Goal: Task Accomplishment & Management: Use online tool/utility

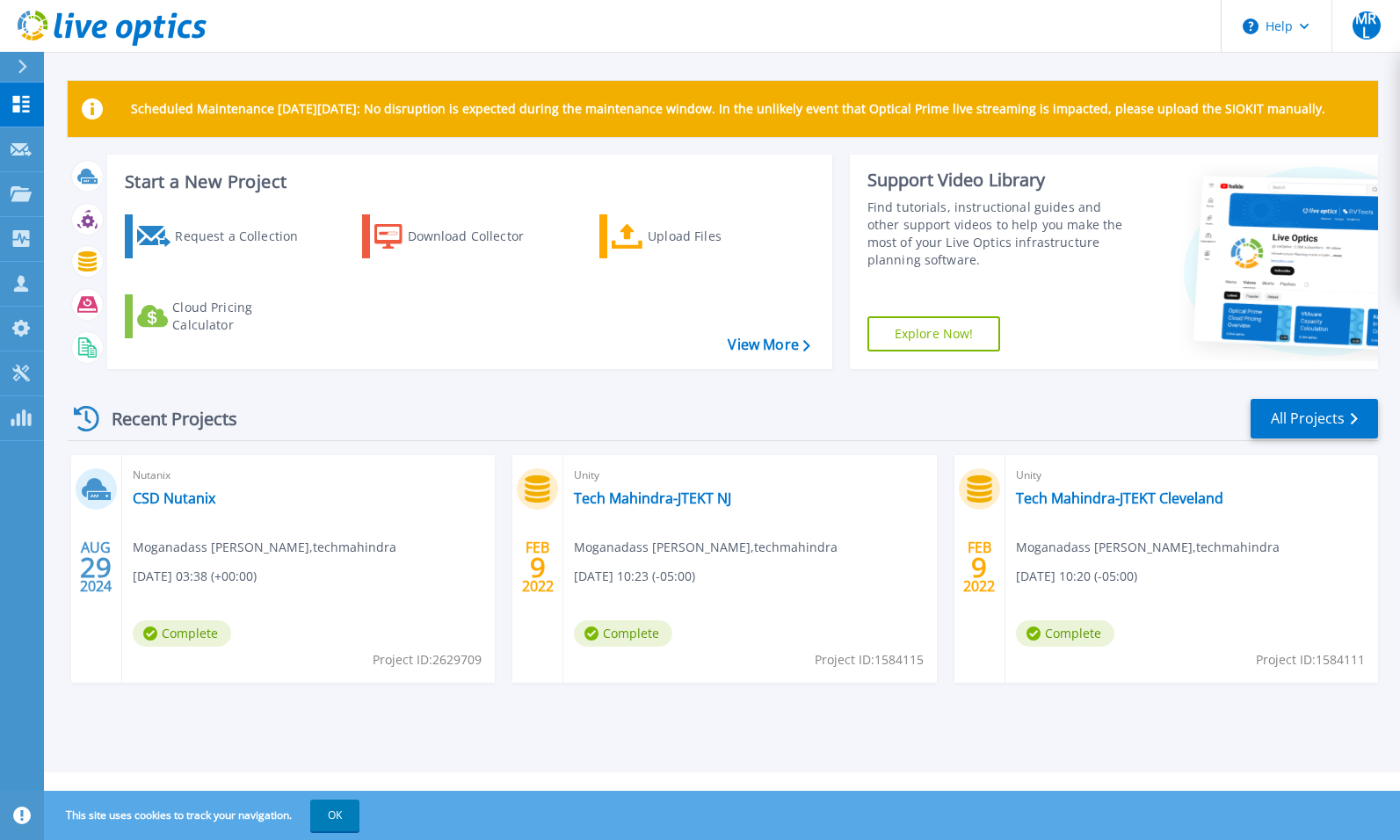
click at [26, 67] on icon at bounding box center [23, 66] width 9 height 14
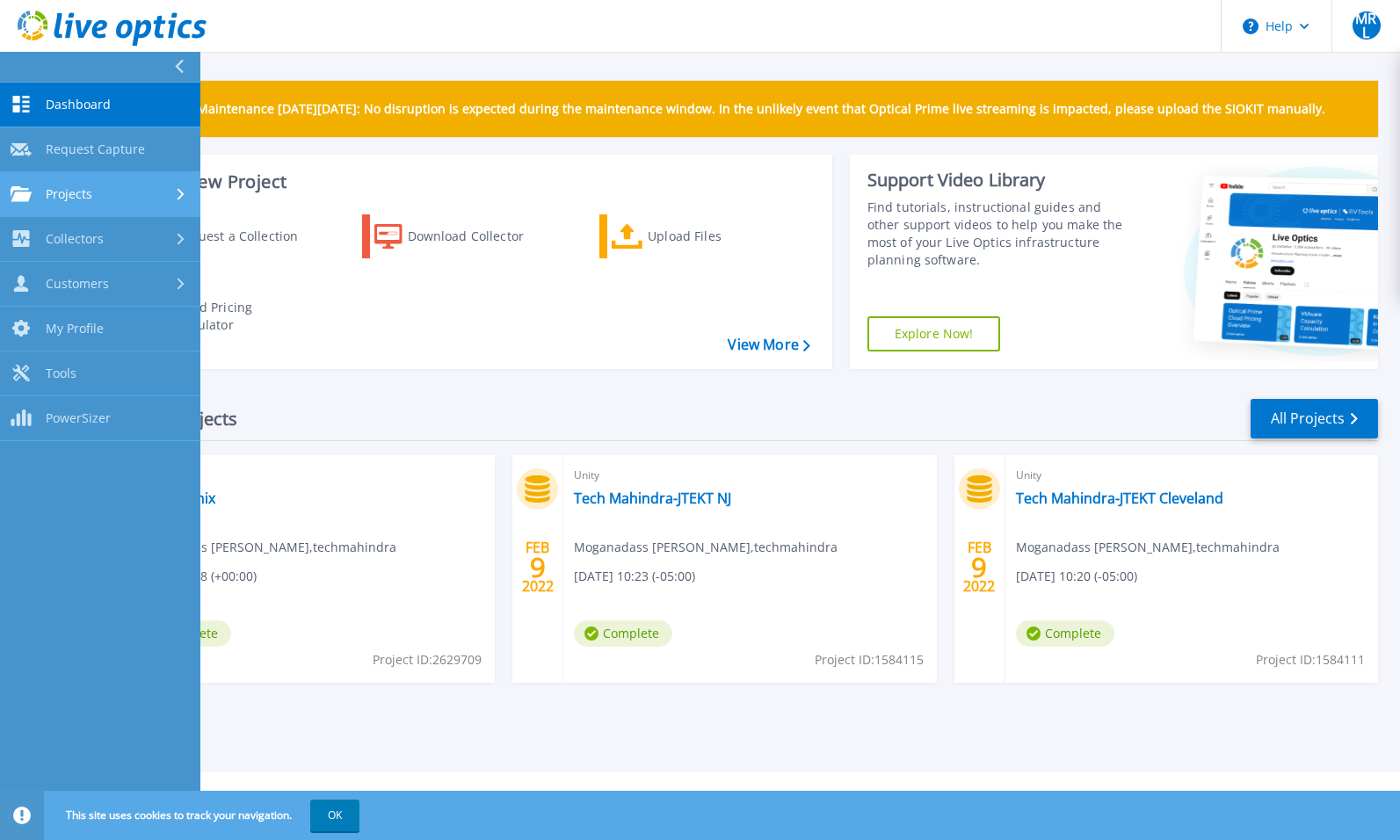
click at [120, 196] on div "Projects" at bounding box center [100, 193] width 179 height 16
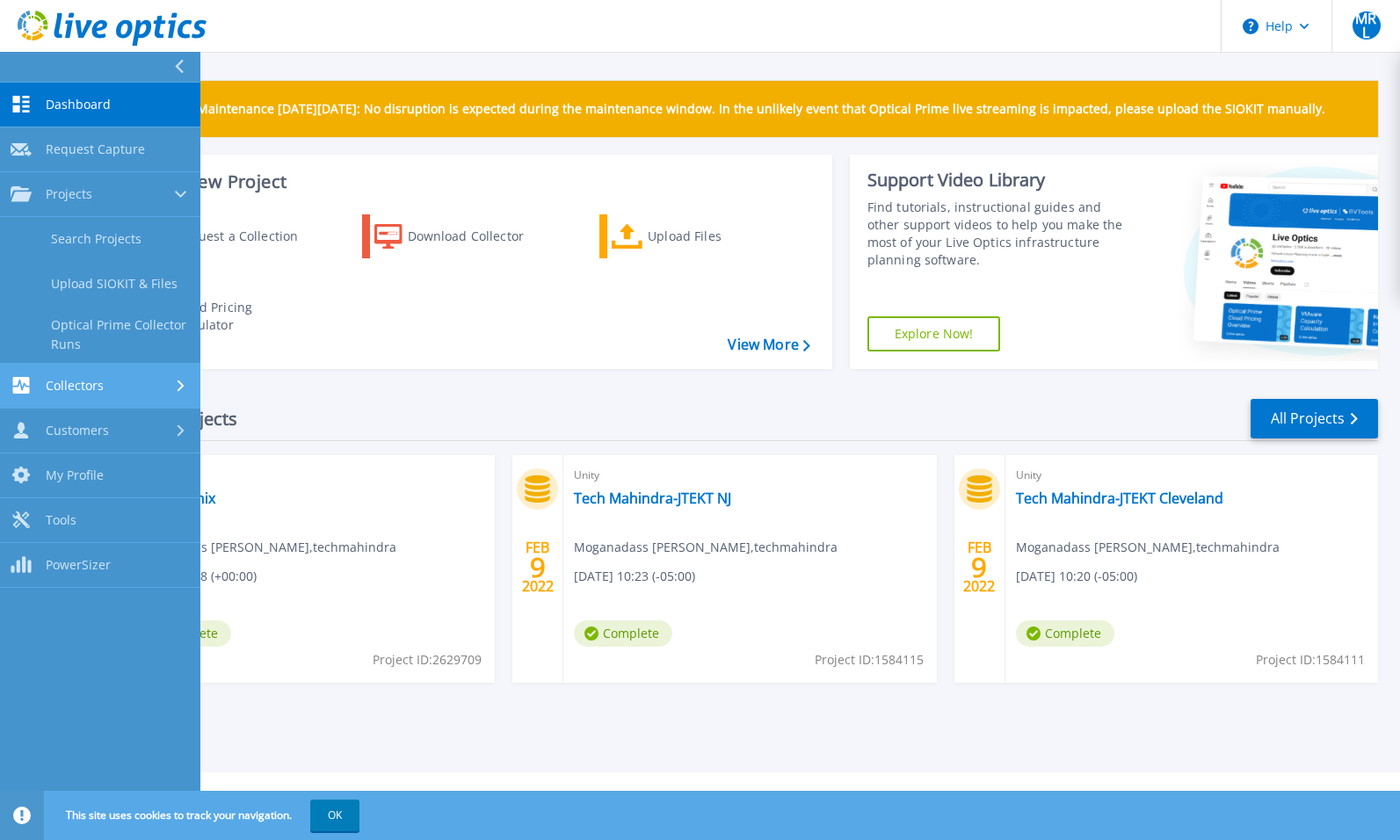
click at [125, 390] on link "Collectors Collectors" at bounding box center [100, 386] width 200 height 45
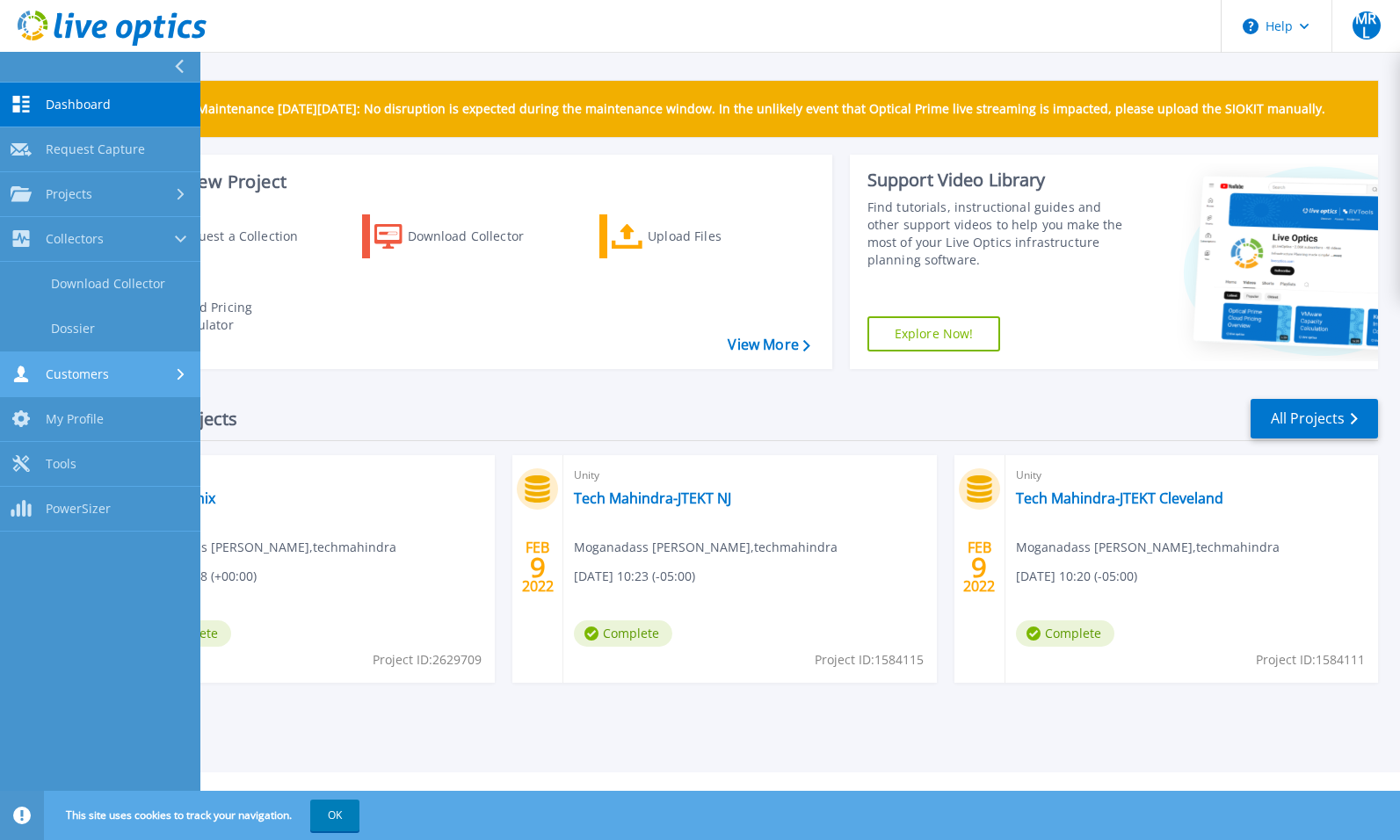
click at [121, 373] on div "Customers" at bounding box center [100, 374] width 179 height 17
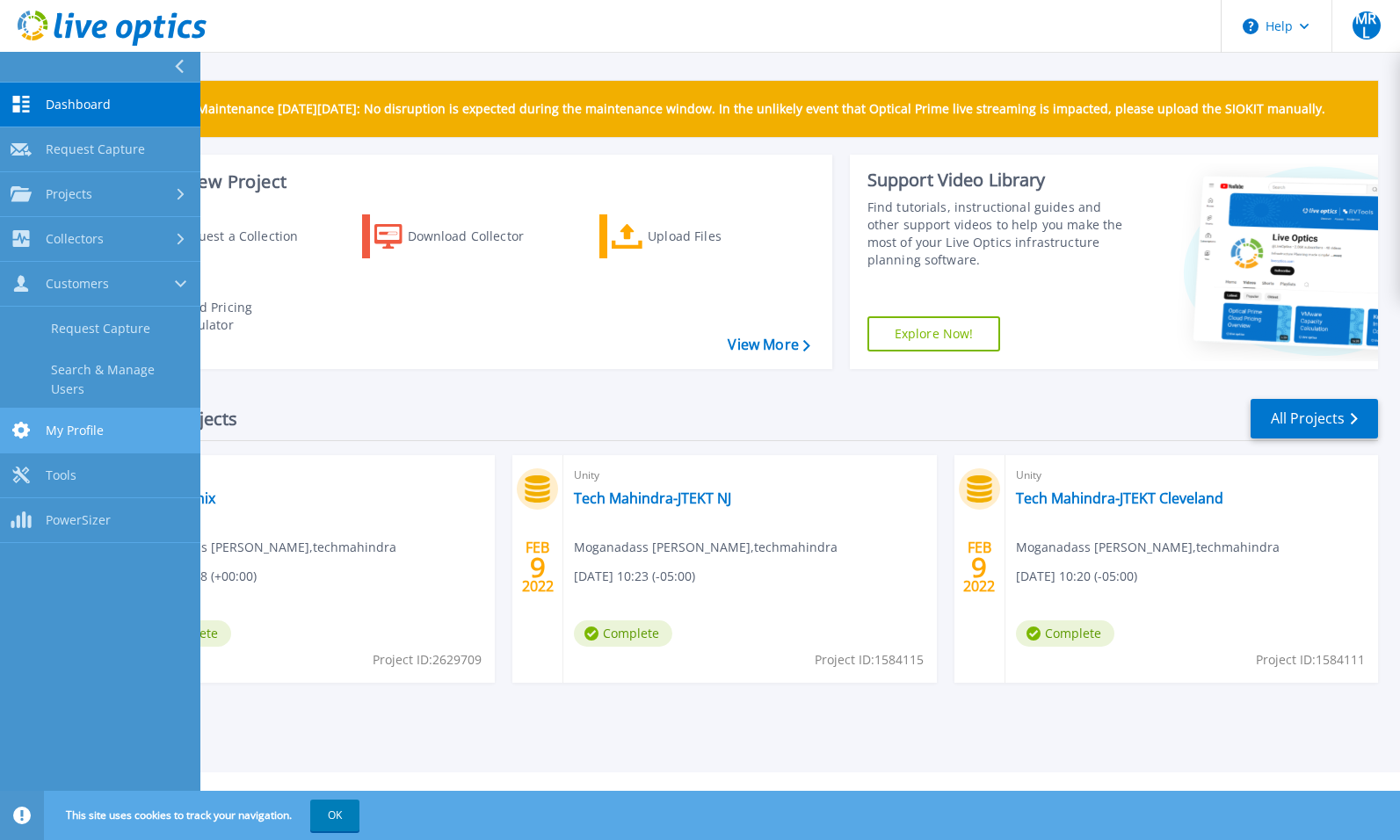
click at [116, 425] on link "My Profile My Profile" at bounding box center [100, 430] width 200 height 45
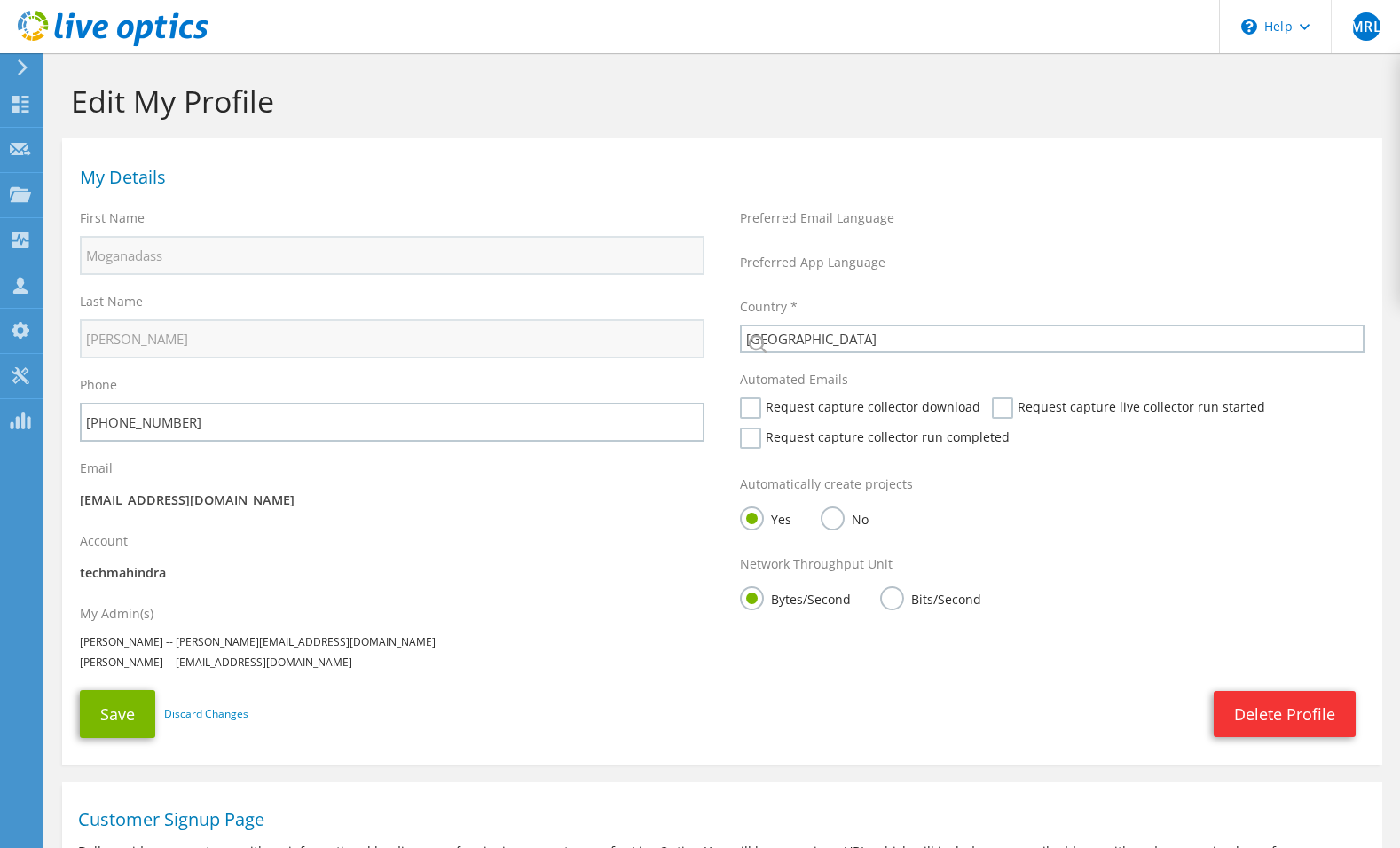
select select "152"
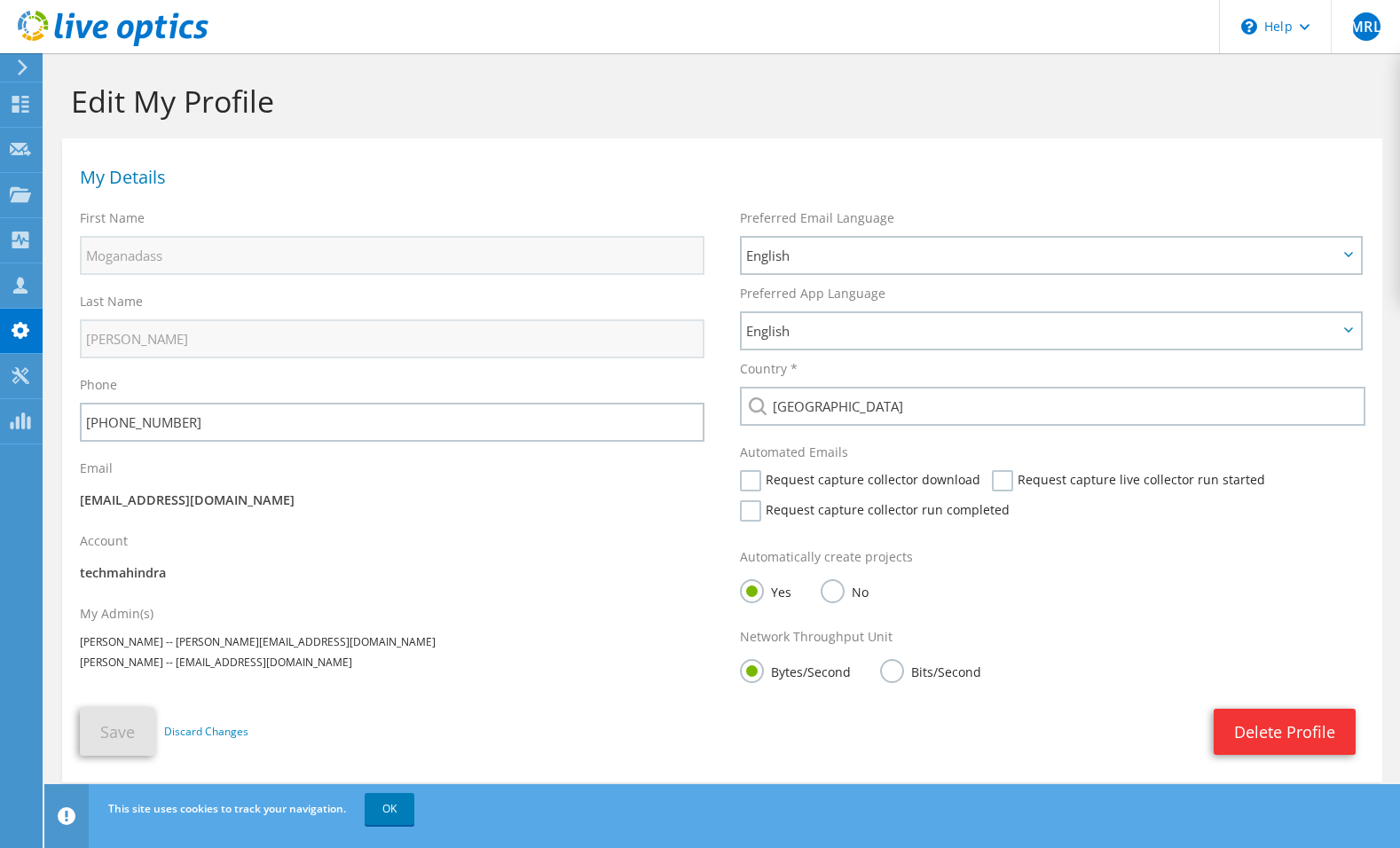
click at [27, 66] on icon at bounding box center [23, 67] width 13 height 16
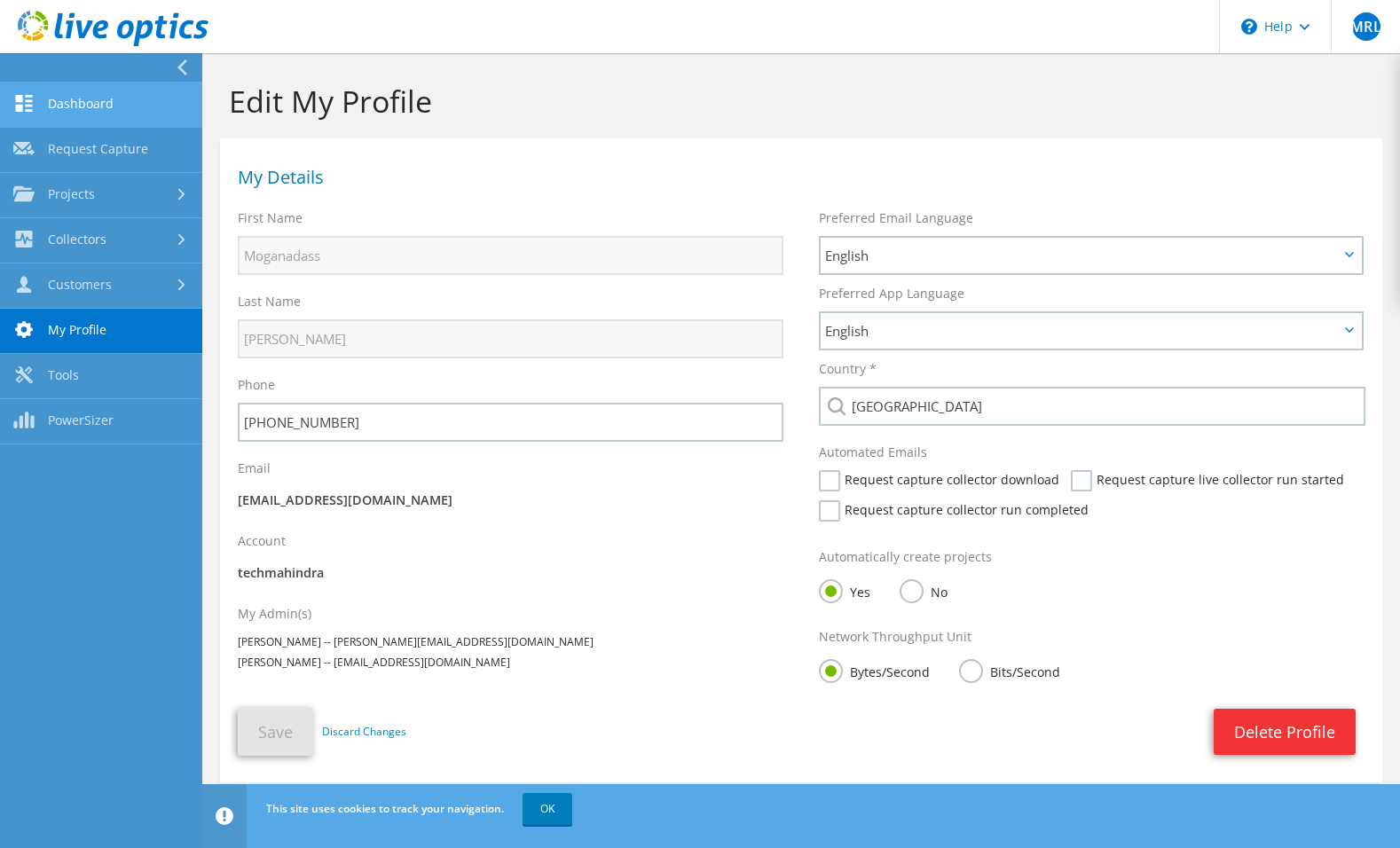
click at [88, 100] on link "Dashboard" at bounding box center [100, 104] width 202 height 45
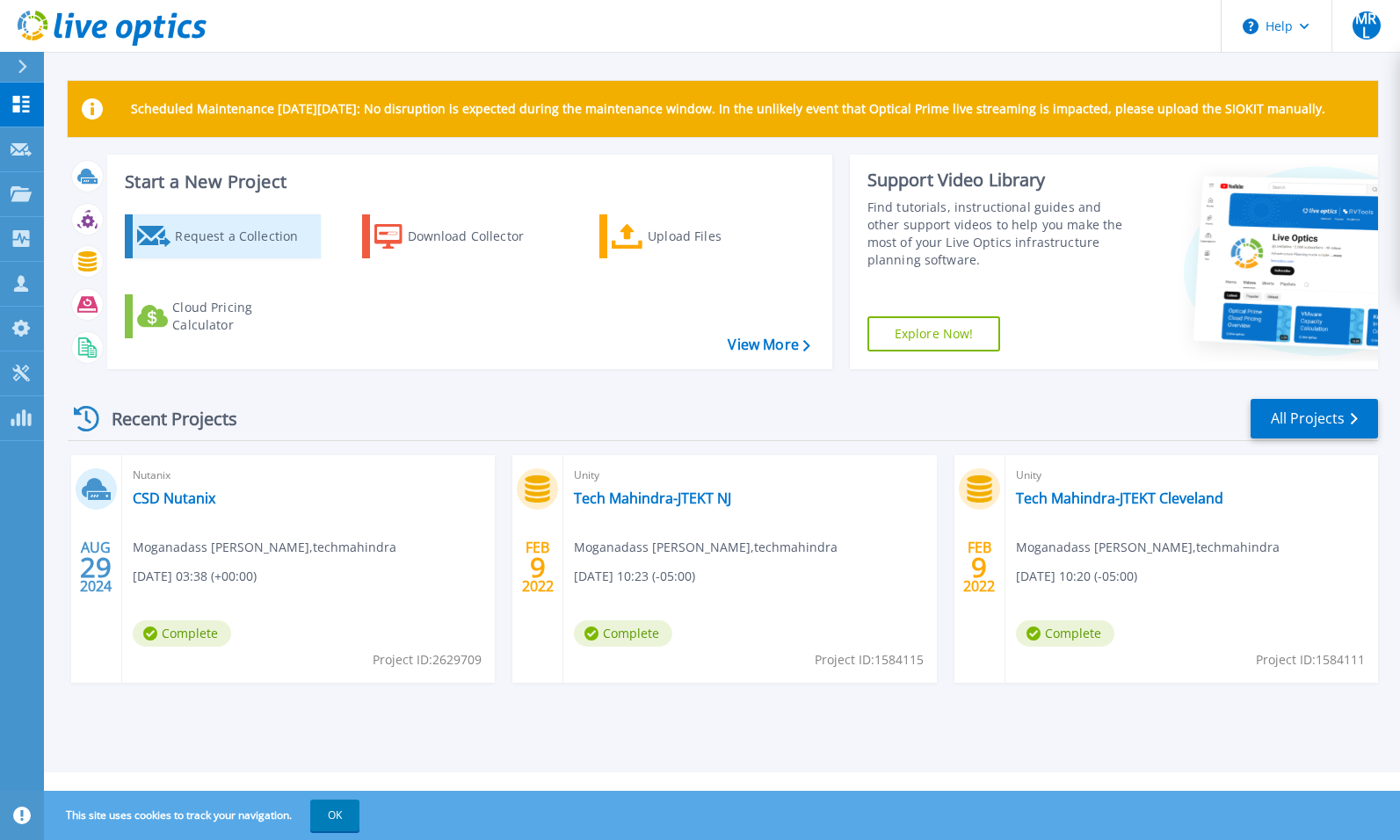
click at [251, 235] on div "Request a Collection" at bounding box center [245, 236] width 140 height 35
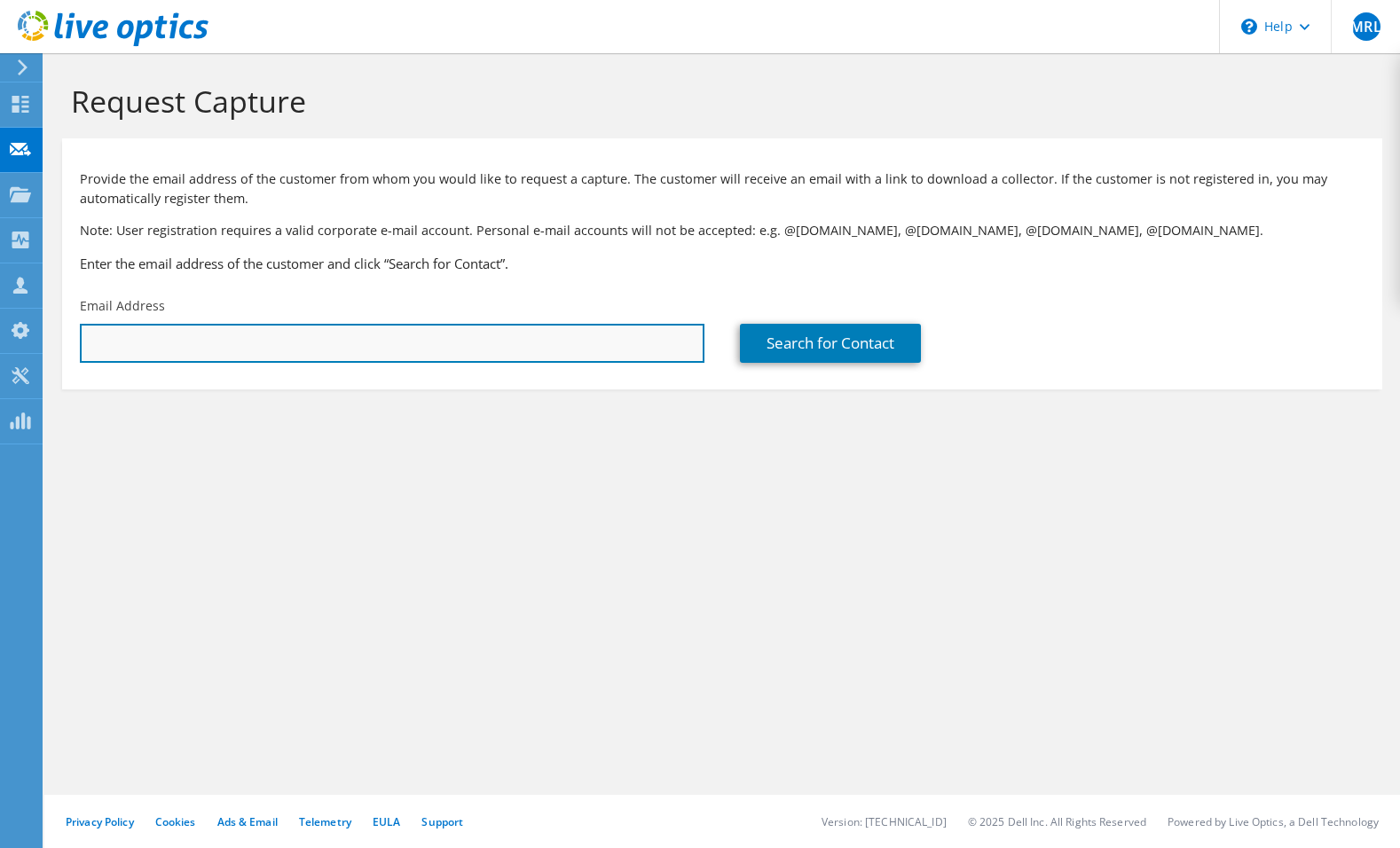
click at [365, 336] on input "text" at bounding box center [391, 343] width 624 height 39
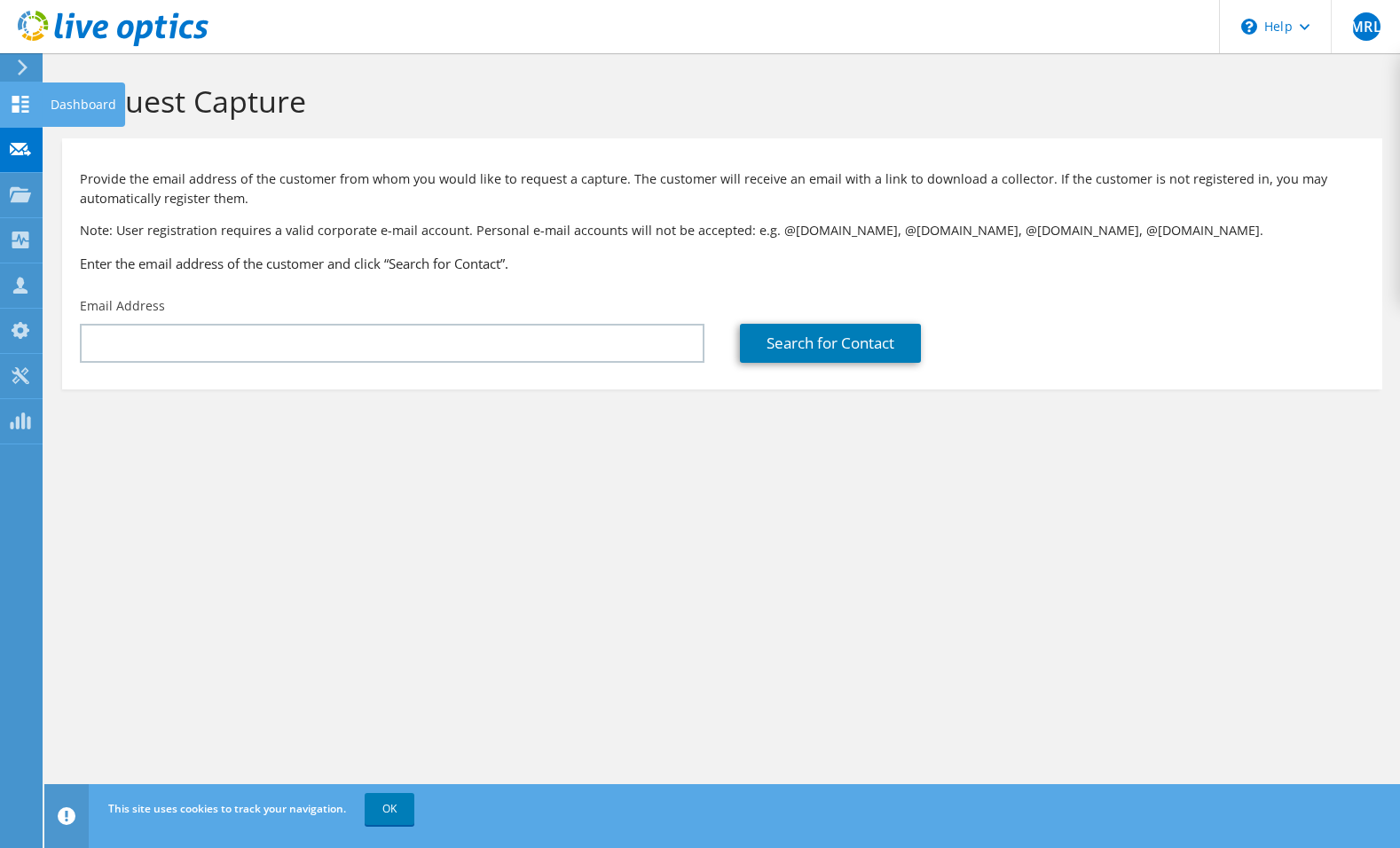
click at [100, 98] on div "Dashboard" at bounding box center [83, 104] width 83 height 44
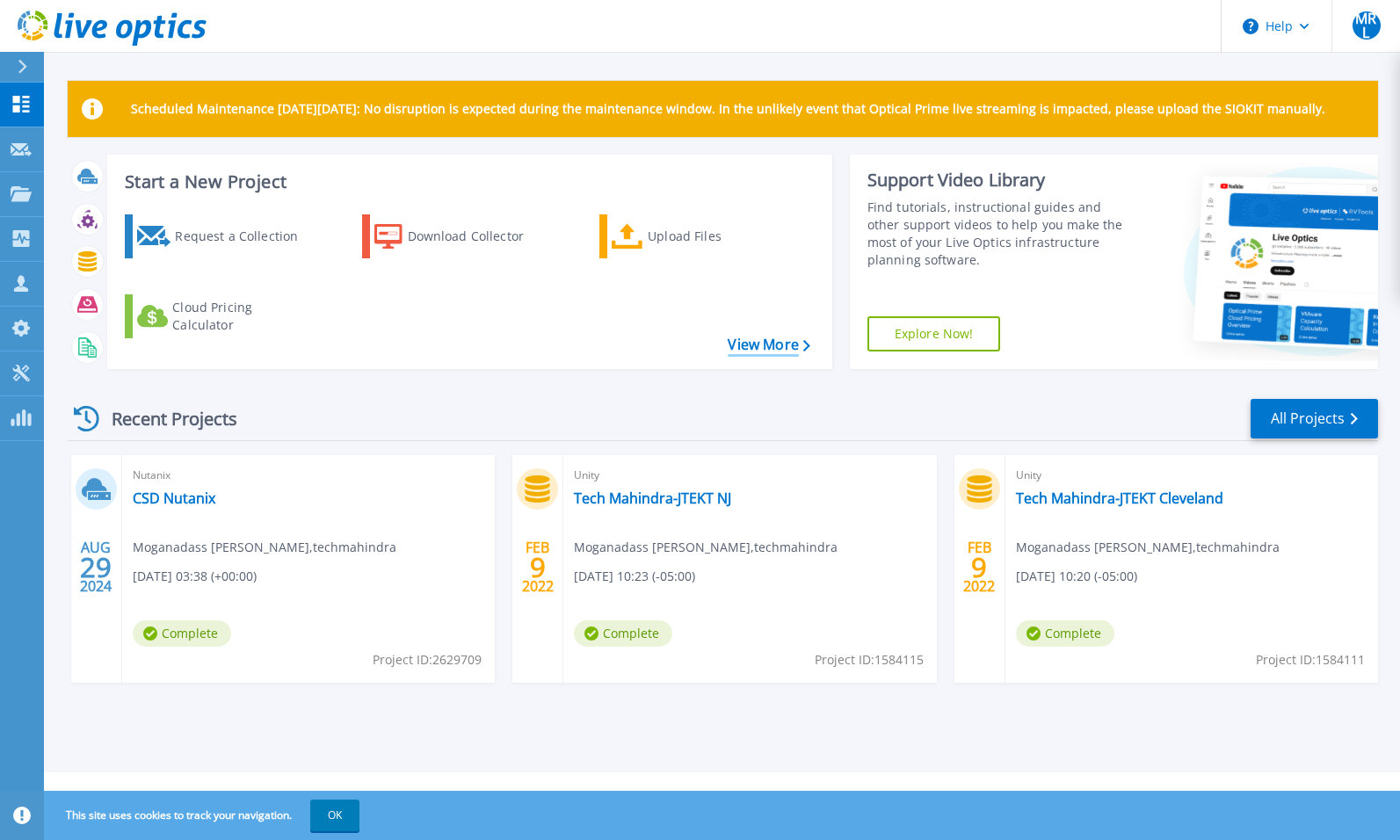
click at [760, 337] on link "View More" at bounding box center [768, 345] width 82 height 17
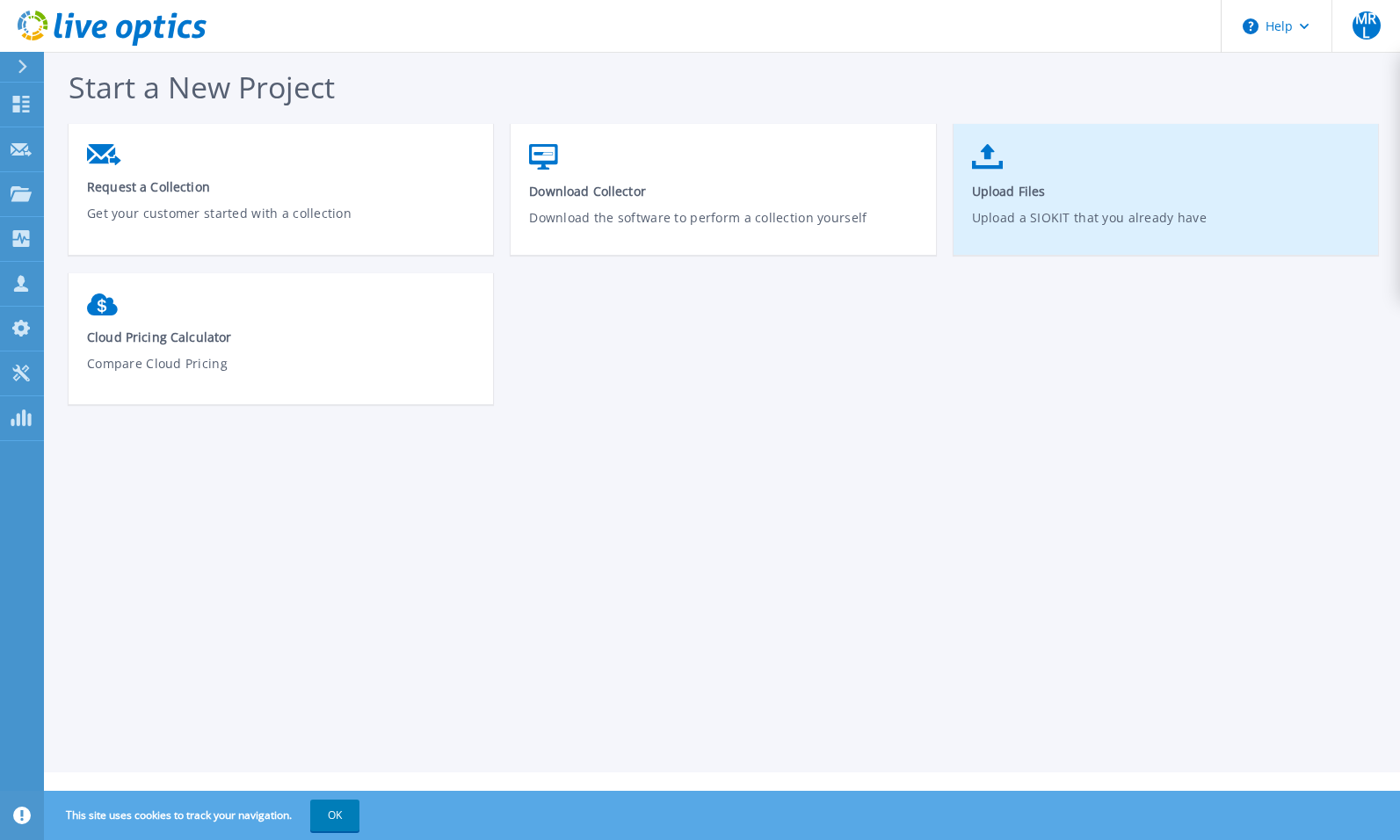
click at [1092, 199] on link "Upload Files Upload a SIOKIT that you already have" at bounding box center [1167, 198] width 425 height 126
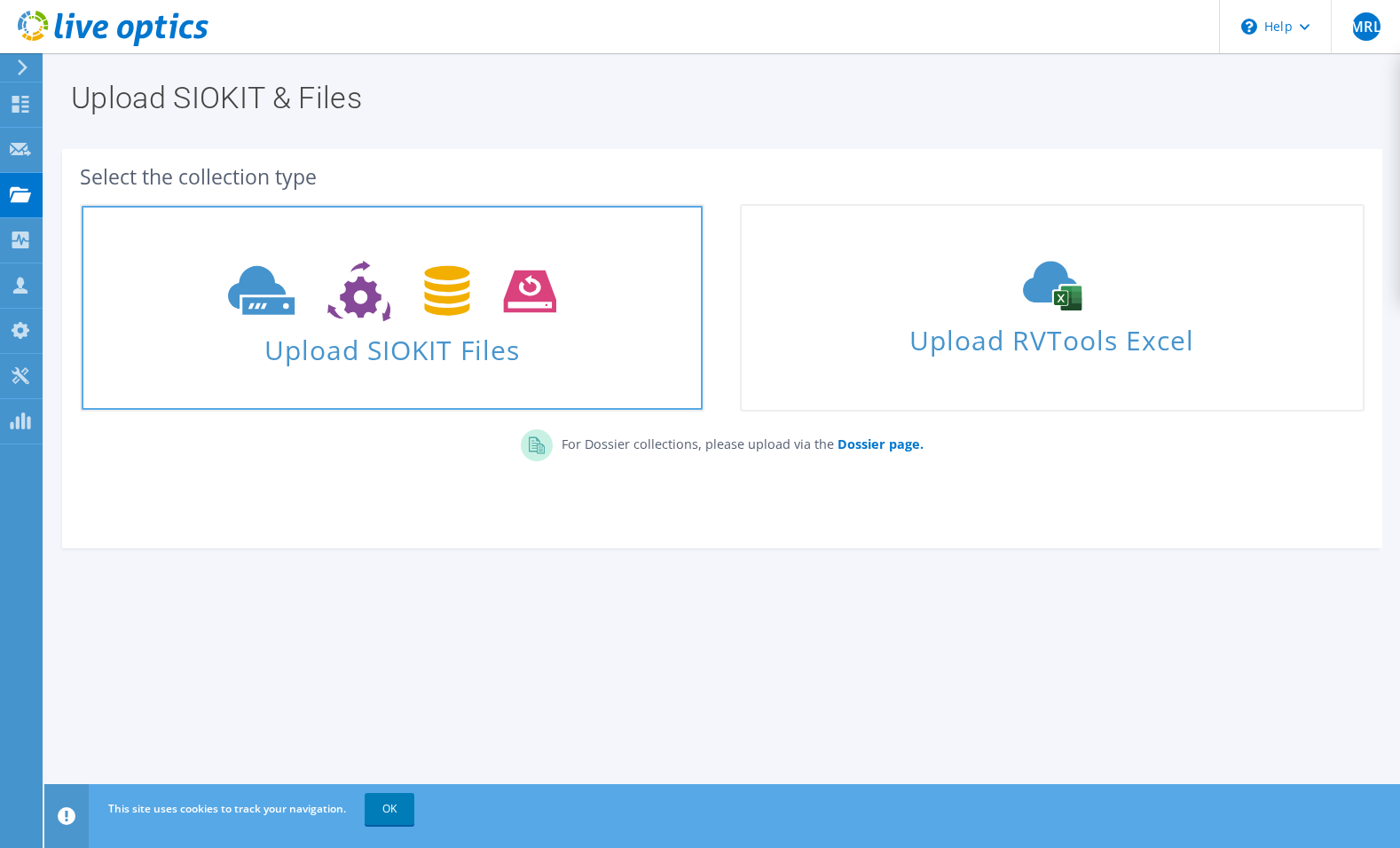
click at [371, 311] on use at bounding box center [391, 291] width 327 height 61
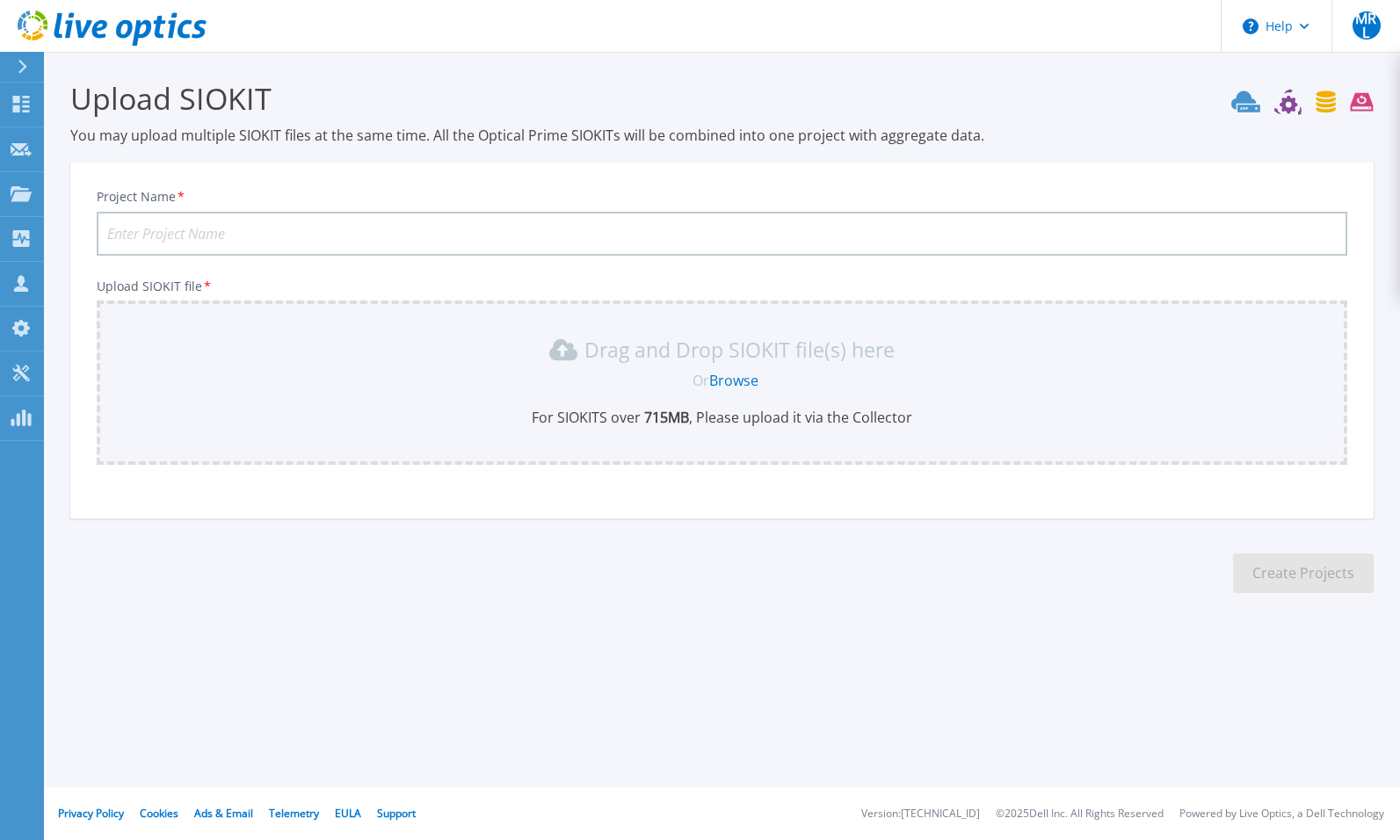
click at [1336, 100] on icon at bounding box center [1326, 100] width 19 height 22
click at [65, 149] on p "Request Capture" at bounding box center [95, 150] width 100 height 46
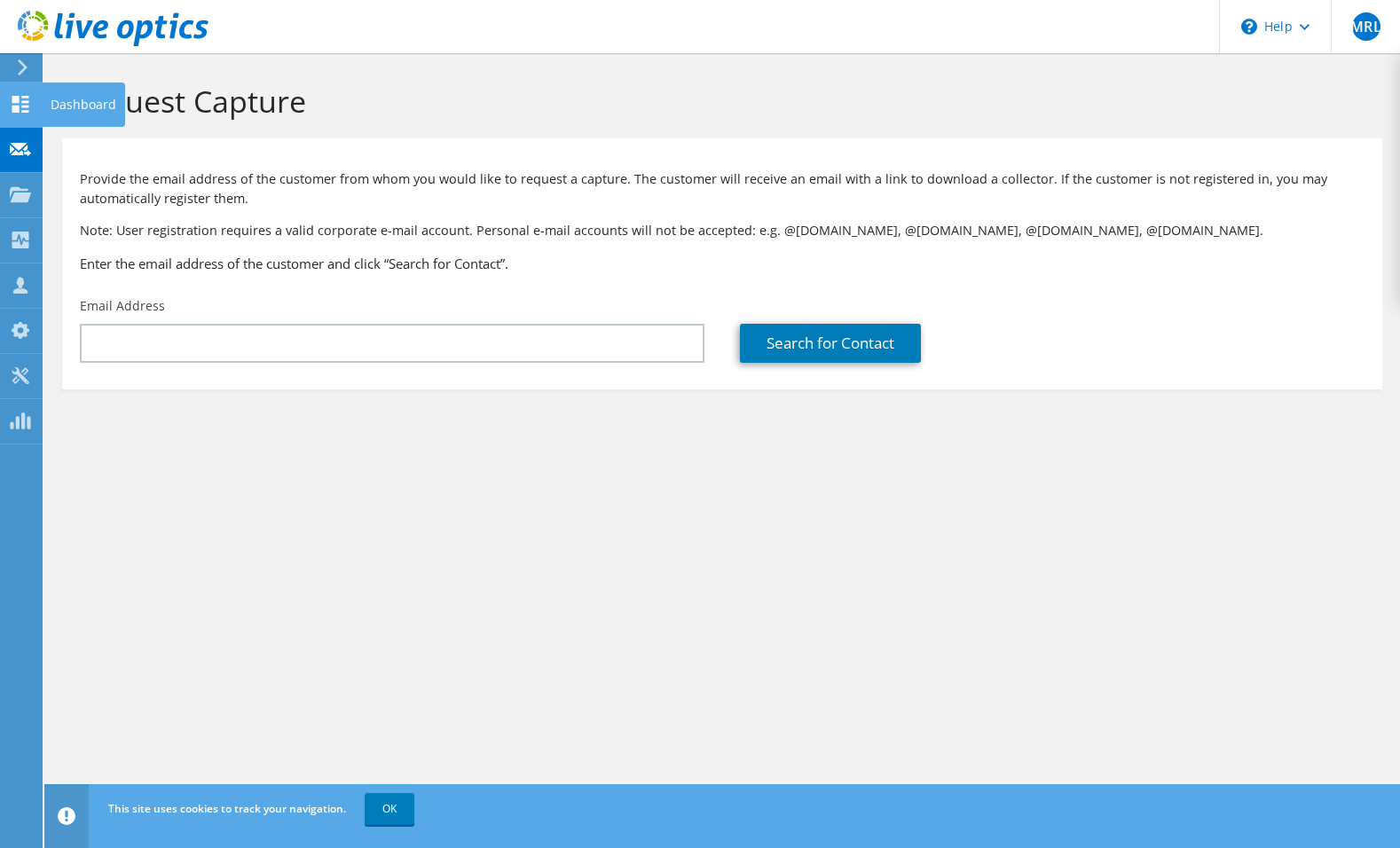
click at [85, 103] on div "Dashboard" at bounding box center [83, 104] width 83 height 44
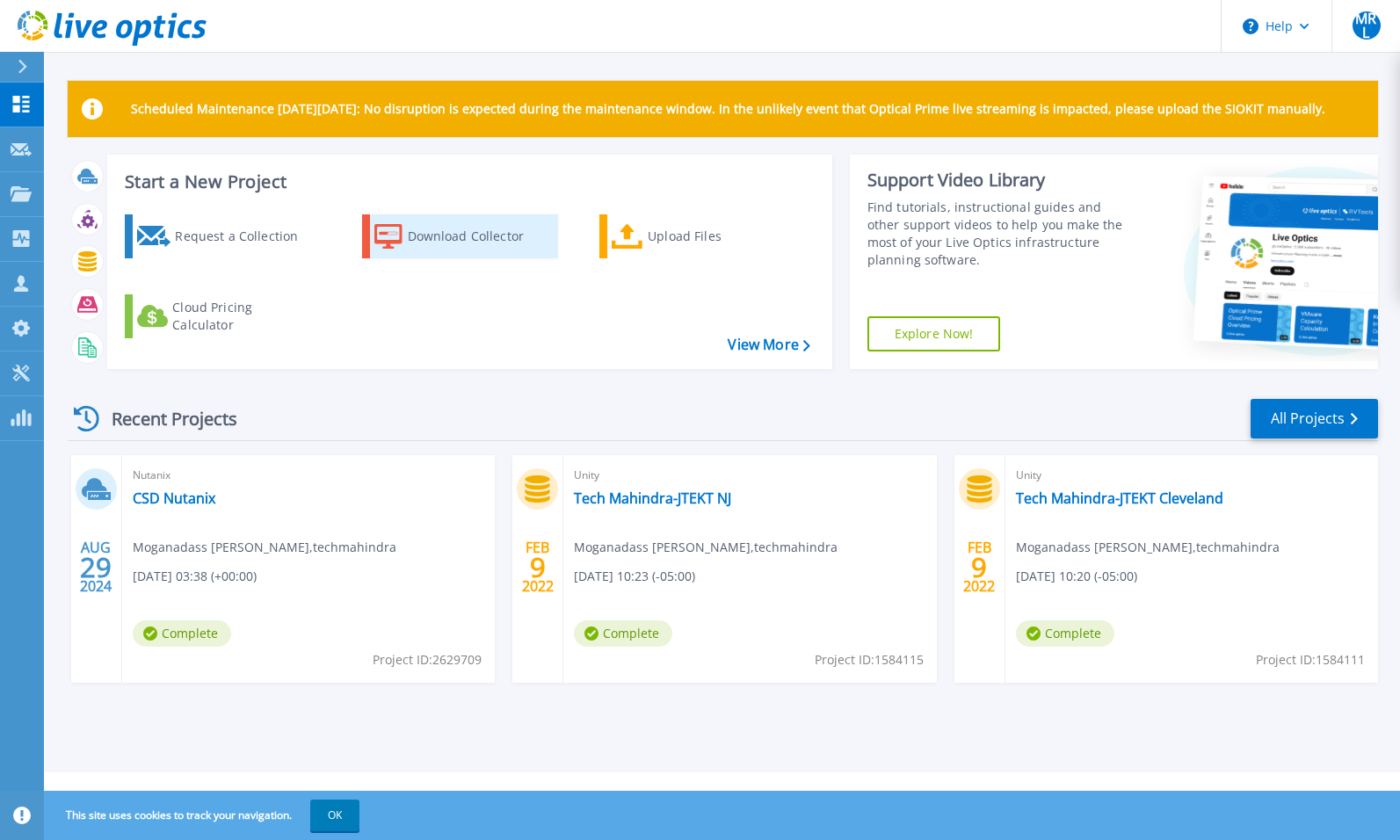
click at [446, 231] on div "Download Collector" at bounding box center [478, 236] width 140 height 35
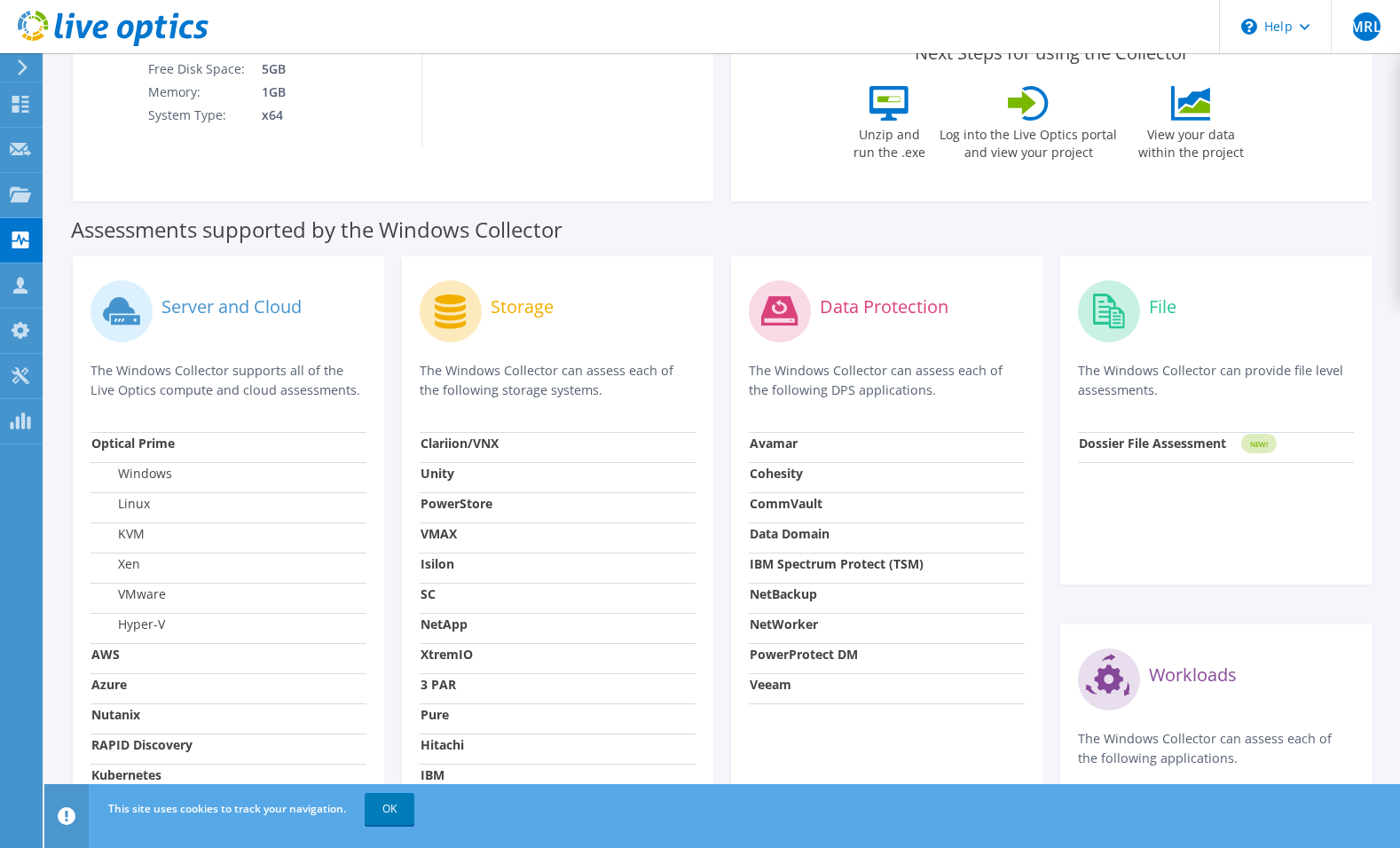
scroll to position [356, 0]
click at [143, 584] on td "VMware" at bounding box center [229, 599] width 276 height 31
click at [143, 587] on label "VMware" at bounding box center [128, 595] width 75 height 18
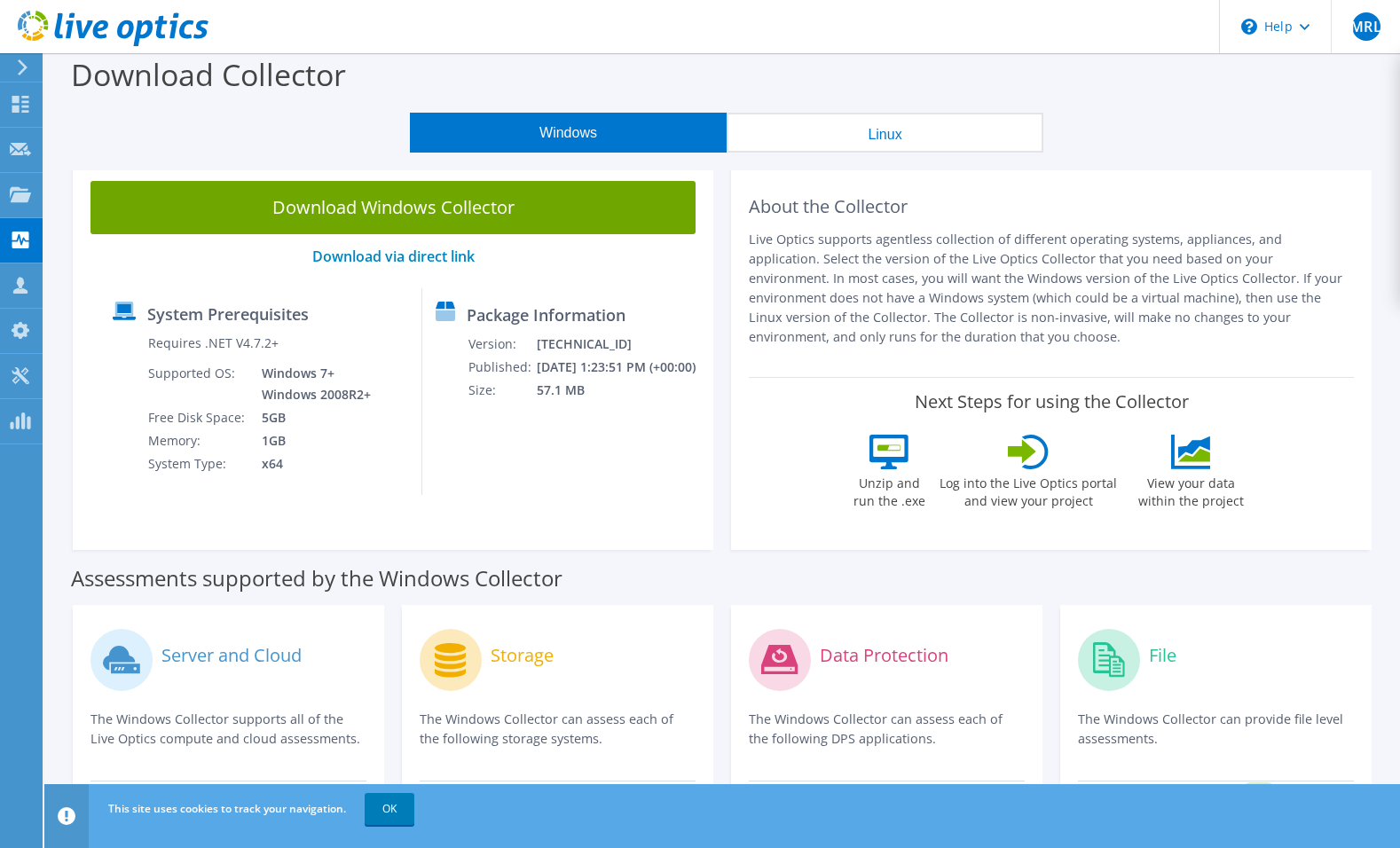
scroll to position [7, 0]
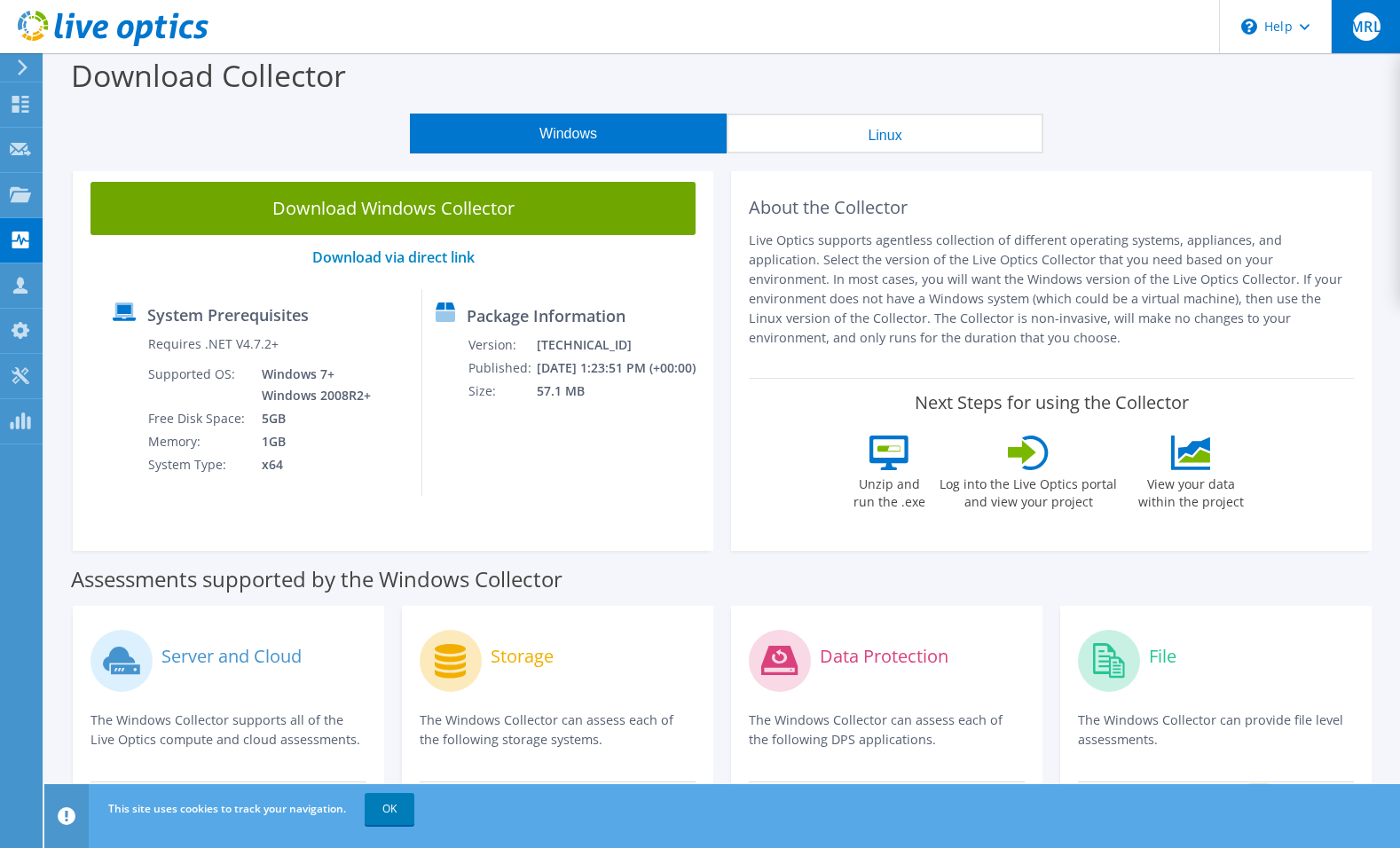
click at [1366, 24] on span "MRL" at bounding box center [1366, 27] width 29 height 29
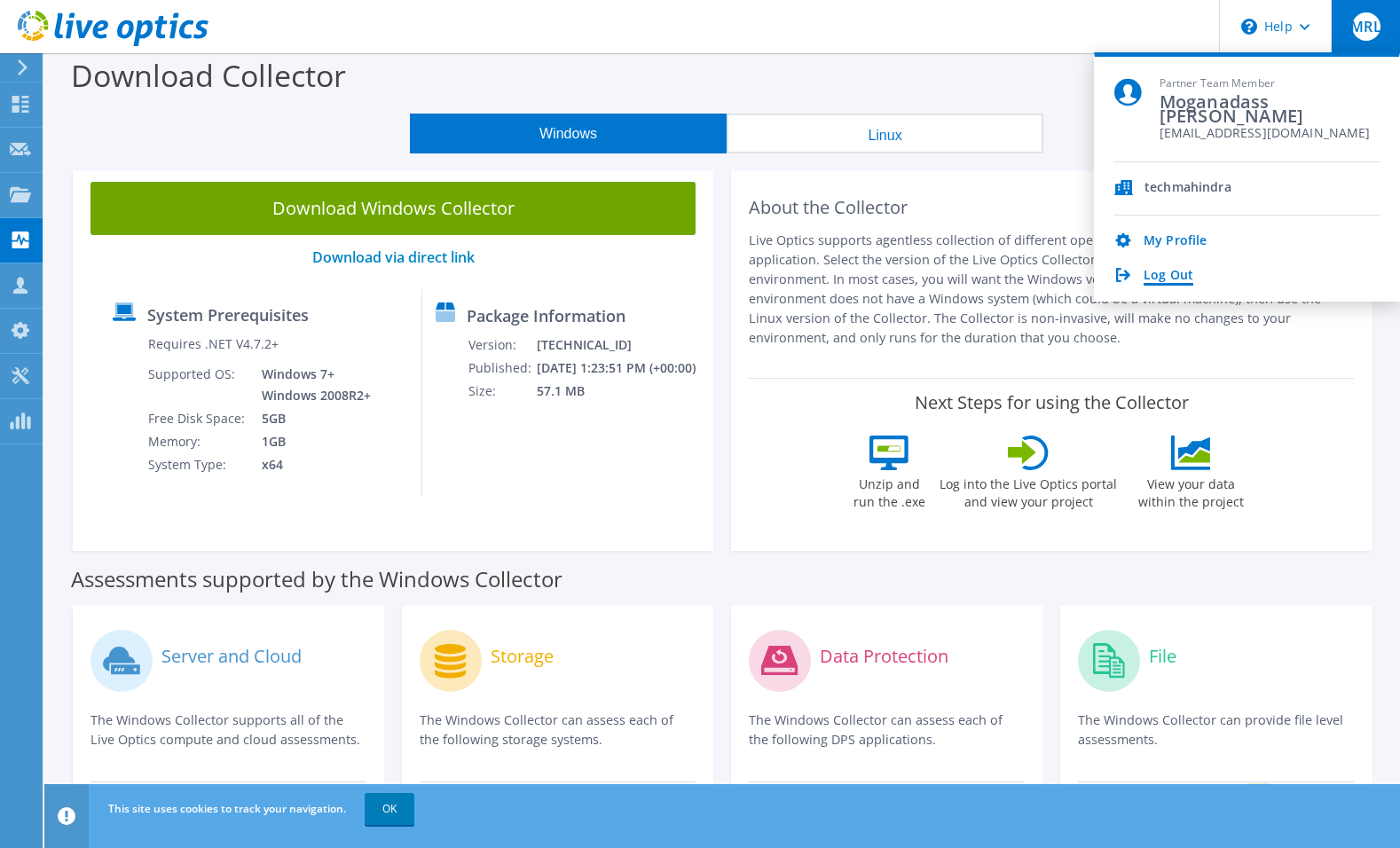
click at [1169, 269] on link "Log Out" at bounding box center [1168, 277] width 50 height 17
